Goal: Transaction & Acquisition: Download file/media

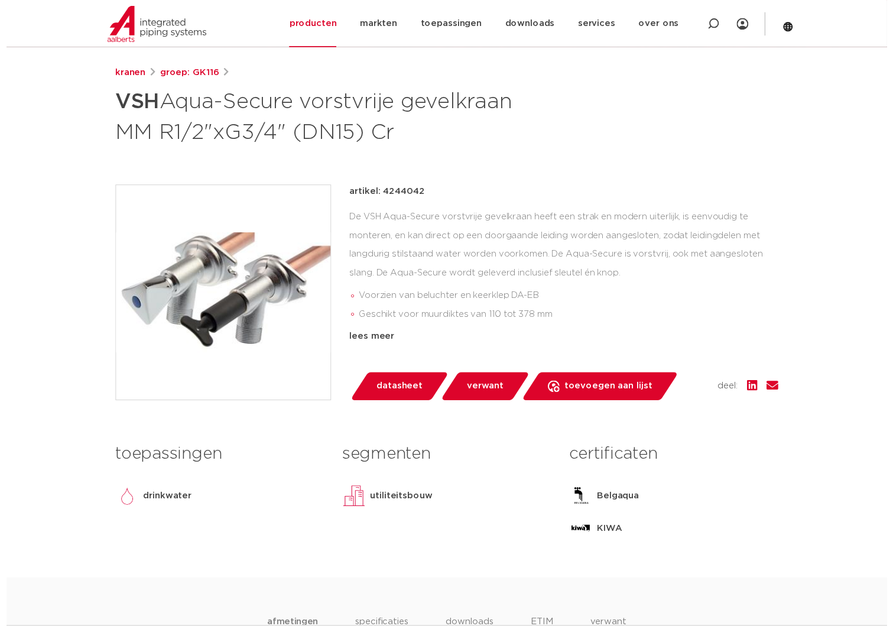
scroll to position [118, 0]
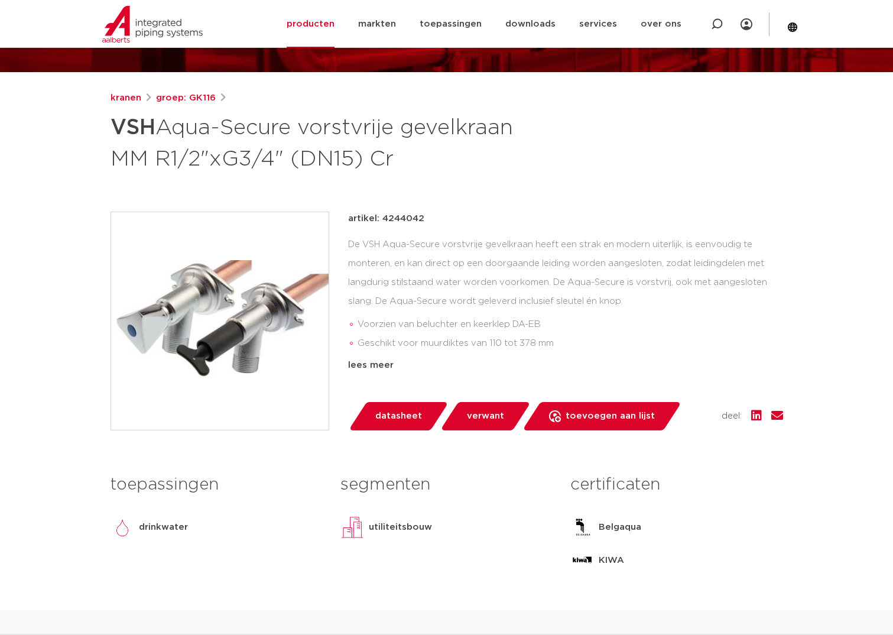
click at [405, 414] on span "datasheet" at bounding box center [398, 416] width 47 height 19
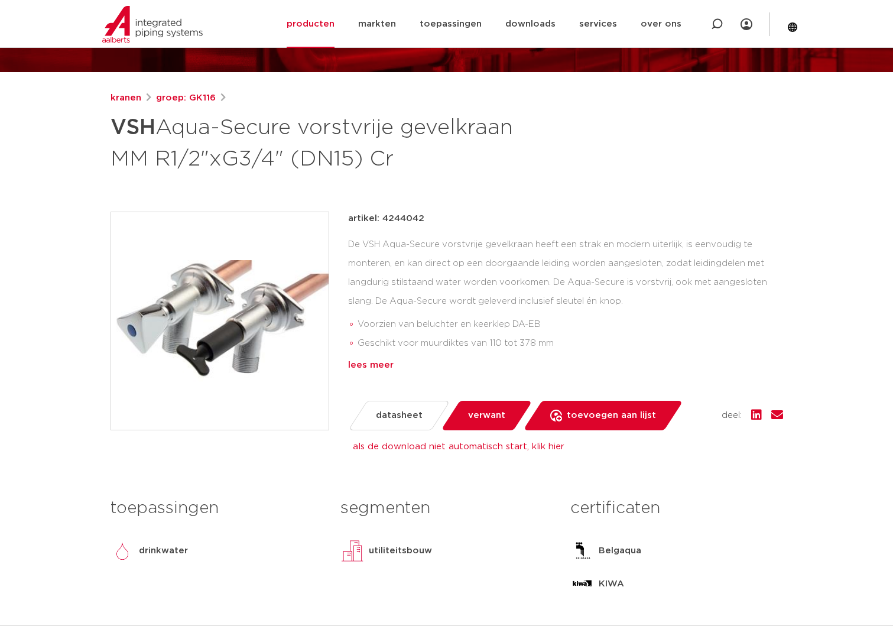
click at [366, 361] on div "lees meer" at bounding box center [565, 365] width 435 height 14
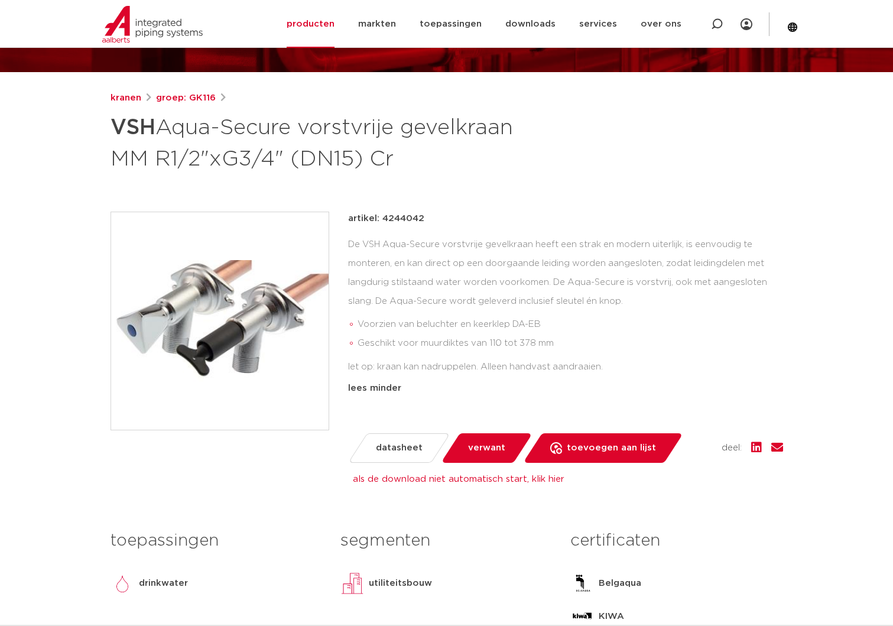
click at [481, 450] on span "verwant" at bounding box center [486, 448] width 37 height 19
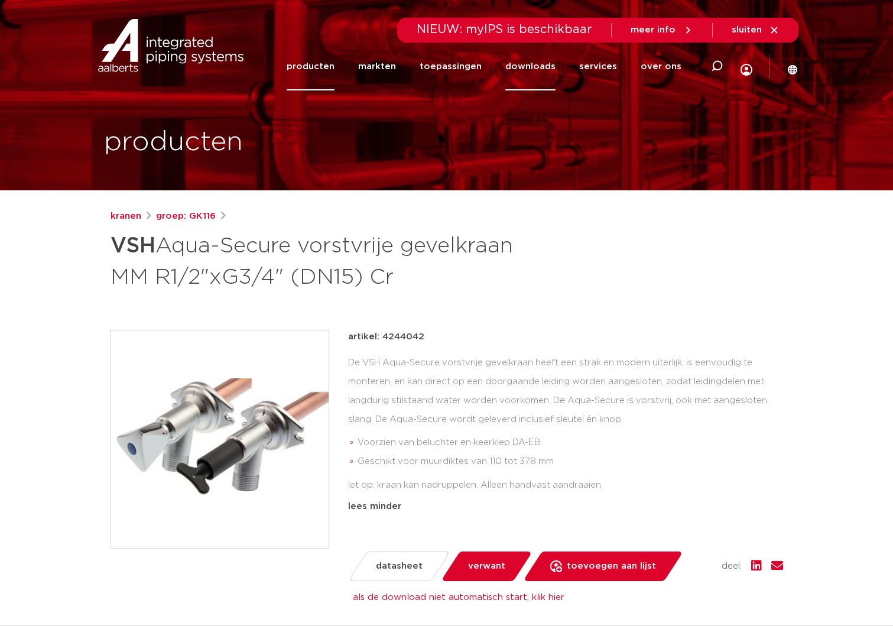
click at [531, 69] on link "downloads" at bounding box center [530, 67] width 50 height 48
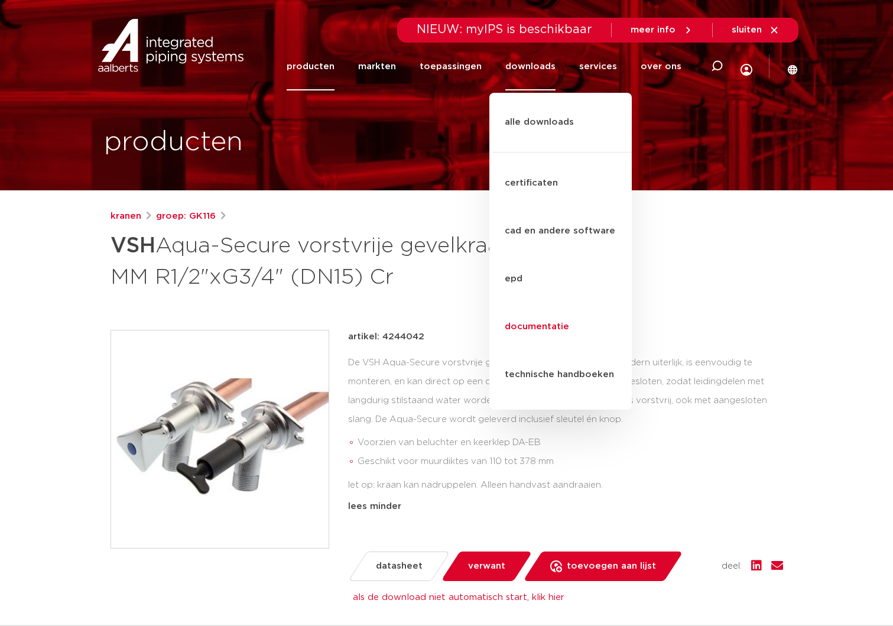
click at [533, 303] on link "documentatie" at bounding box center [560, 327] width 142 height 48
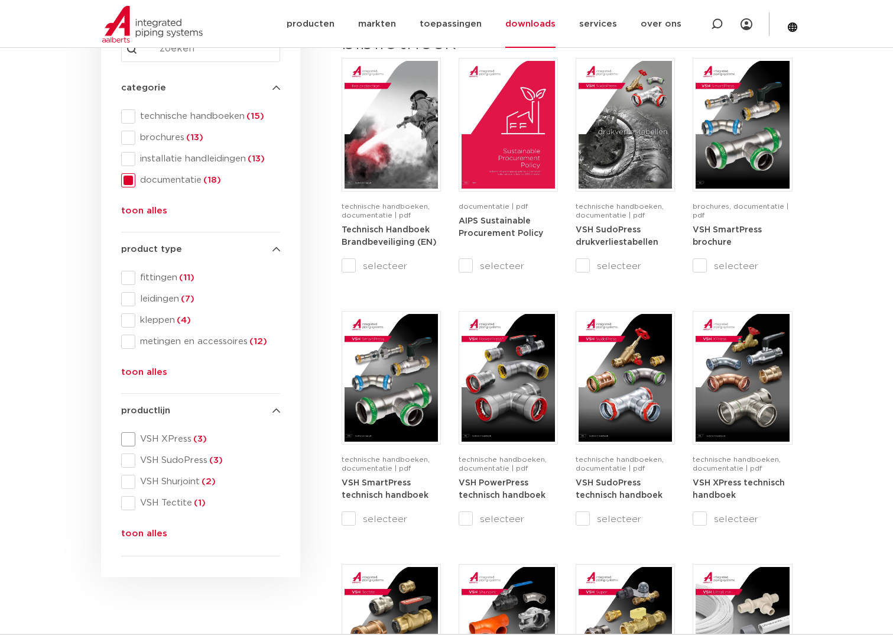
scroll to position [258, 0]
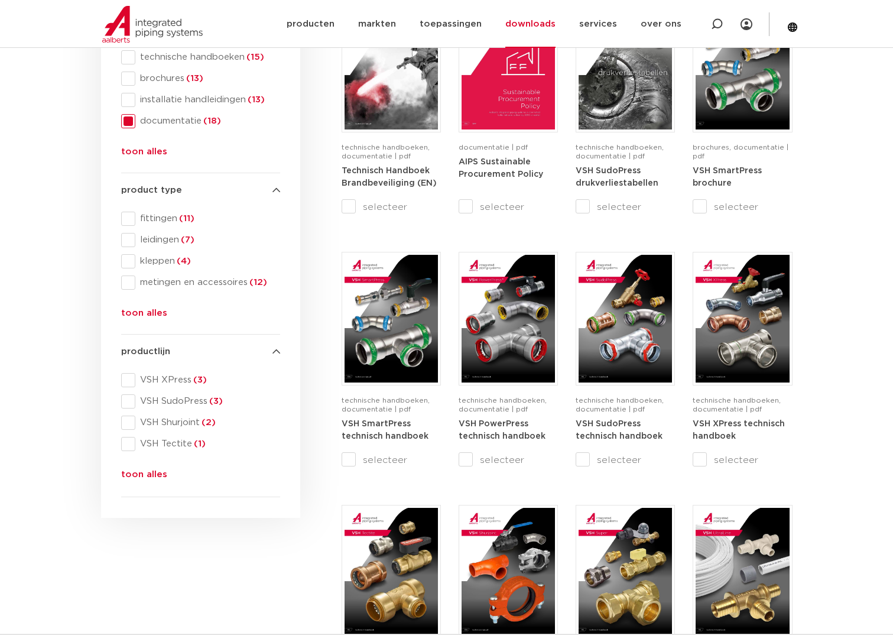
click at [143, 476] on button "toon alles" at bounding box center [144, 476] width 46 height 19
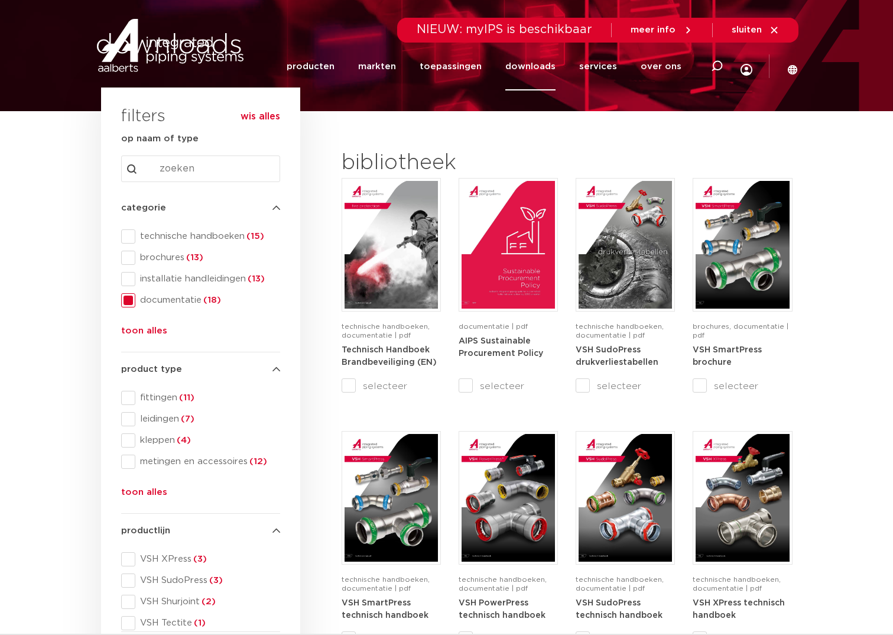
scroll to position [0, 0]
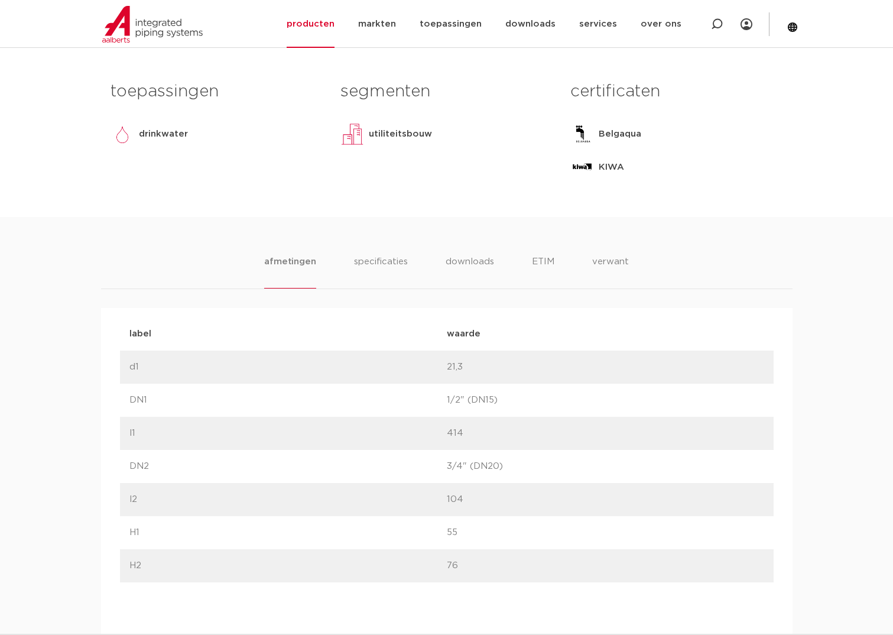
scroll to position [591, 0]
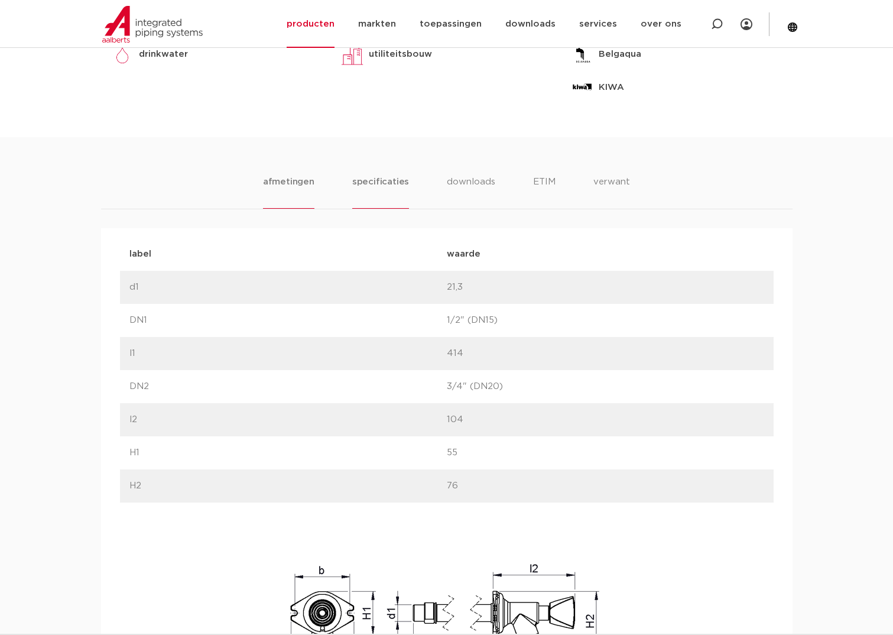
click at [388, 181] on li "specificaties" at bounding box center [380, 192] width 57 height 34
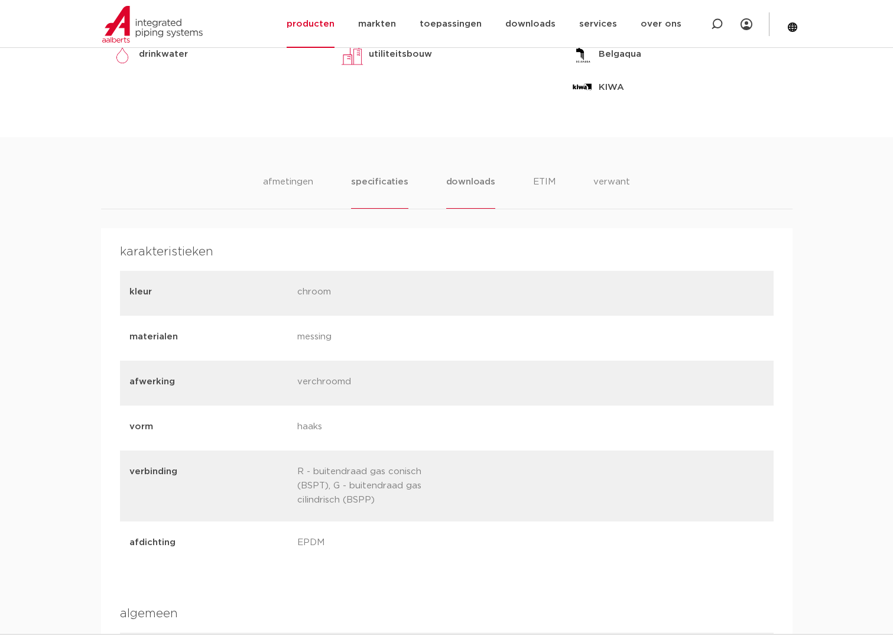
click at [472, 182] on li "downloads" at bounding box center [470, 192] width 49 height 34
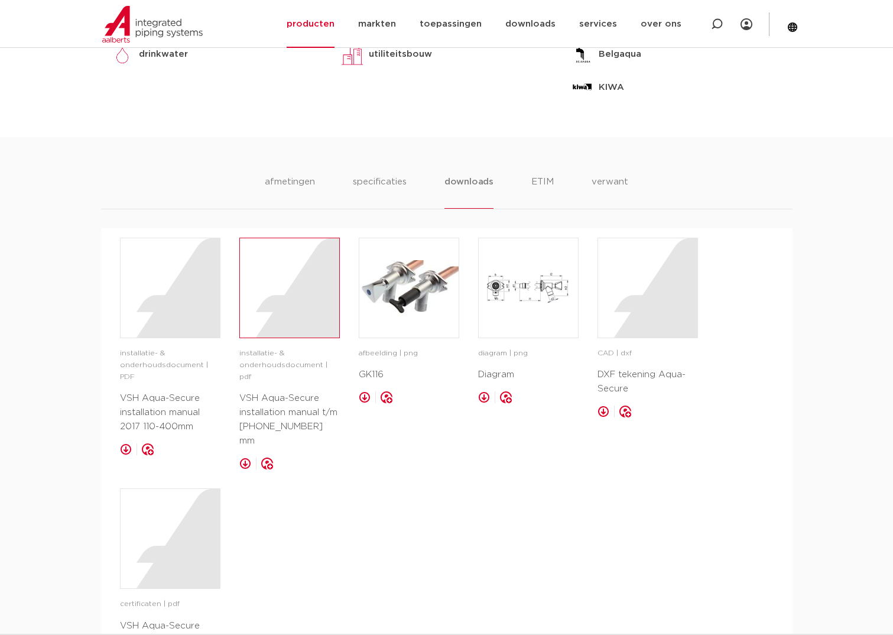
click at [272, 288] on div at bounding box center [289, 287] width 99 height 99
click at [161, 304] on div at bounding box center [170, 287] width 99 height 99
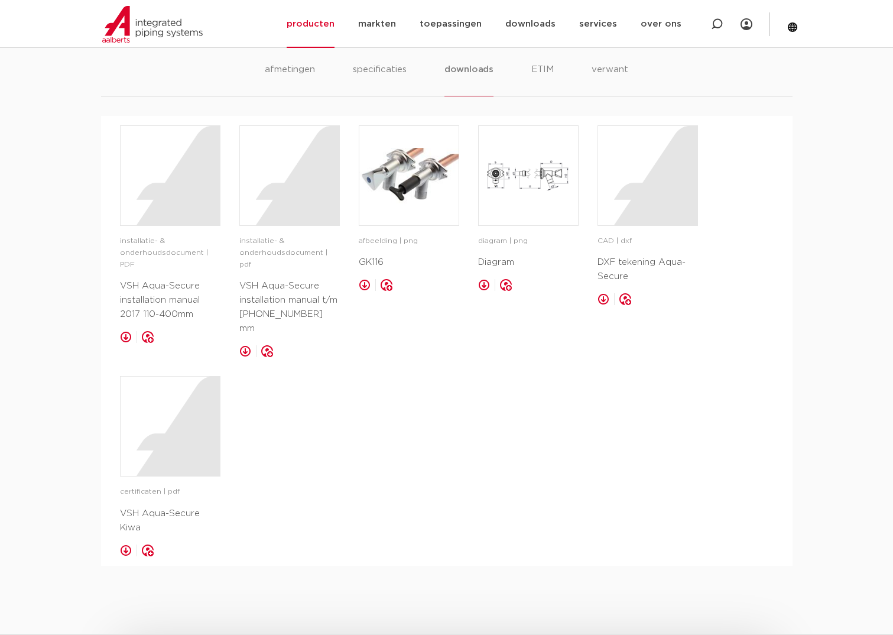
scroll to position [709, 0]
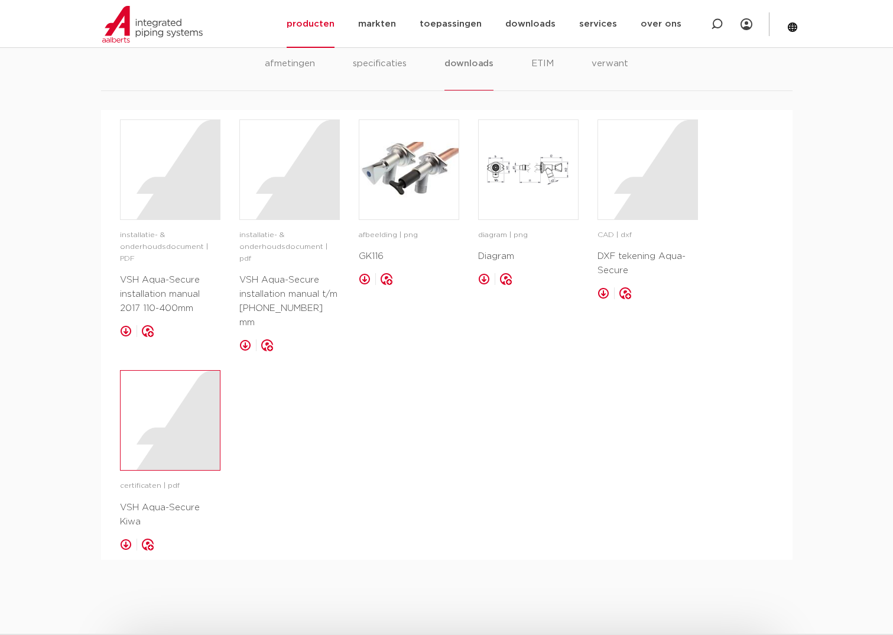
click at [176, 406] on div at bounding box center [170, 420] width 99 height 99
